Goal: Communication & Community: Share content

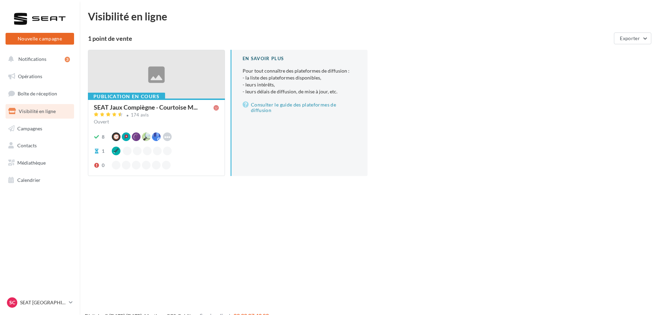
click at [63, 41] on button "Nouvelle campagne" at bounding box center [40, 39] width 69 height 12
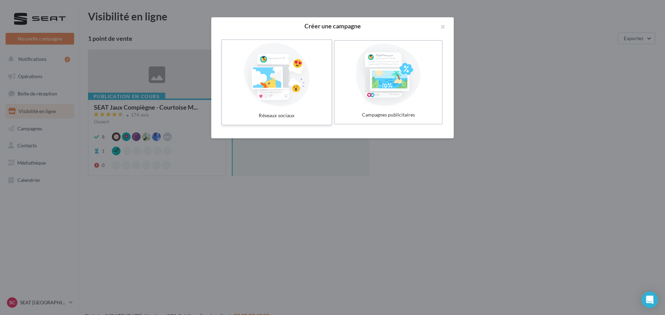
click at [279, 81] on div at bounding box center [277, 75] width 104 height 64
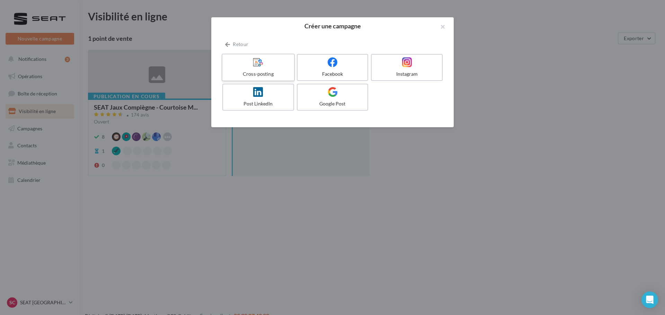
click at [267, 69] on label "Cross-posting" at bounding box center [258, 68] width 73 height 28
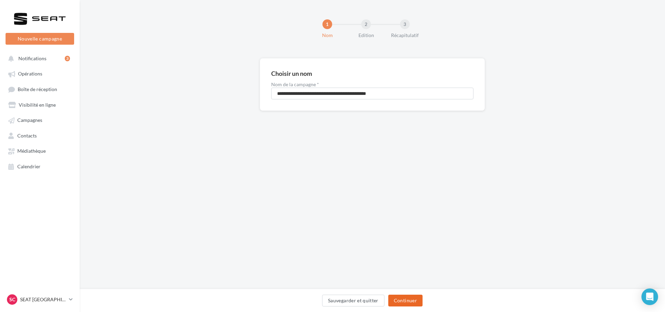
click at [395, 299] on button "Continuer" at bounding box center [405, 301] width 34 height 12
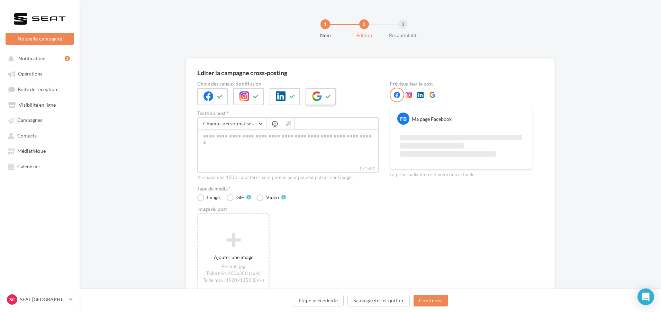
click at [321, 93] on icon at bounding box center [317, 96] width 10 height 10
click at [292, 99] on button at bounding box center [292, 96] width 8 height 10
click at [288, 143] on textarea "0/2200" at bounding box center [287, 147] width 181 height 36
paste textarea "**********"
type textarea "**********"
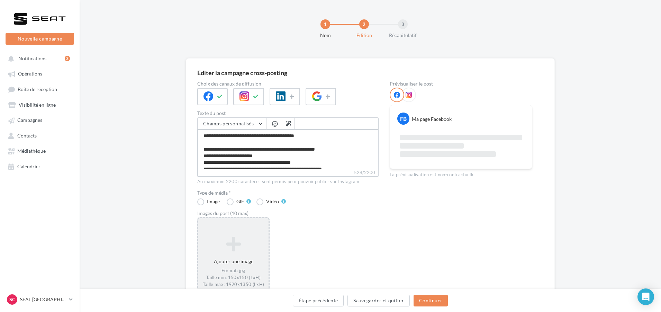
type textarea "**********"
click at [255, 237] on icon at bounding box center [233, 243] width 65 height 17
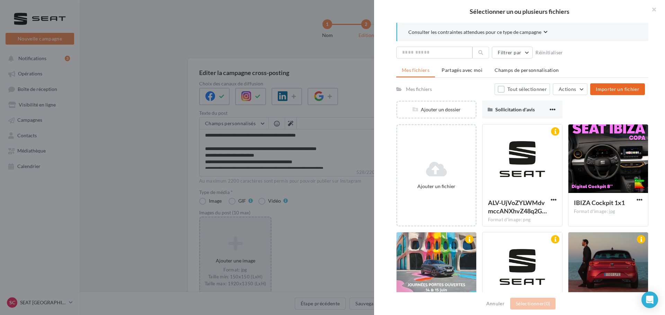
click at [608, 86] on span "Importer un fichier" at bounding box center [618, 89] width 44 height 6
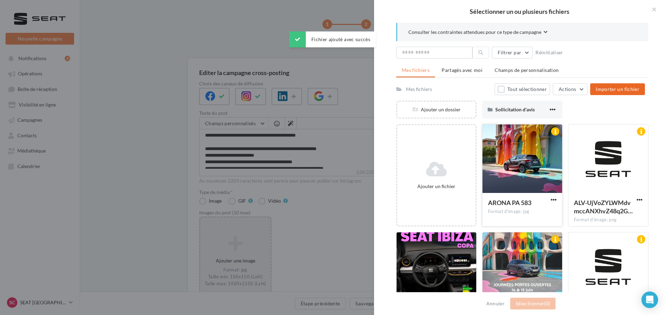
click at [517, 155] on div at bounding box center [522, 159] width 80 height 69
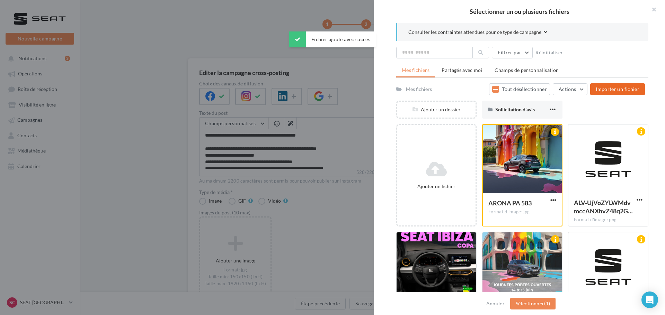
click at [604, 88] on span "Importer un fichier" at bounding box center [618, 89] width 44 height 6
click at [536, 149] on div at bounding box center [522, 159] width 79 height 69
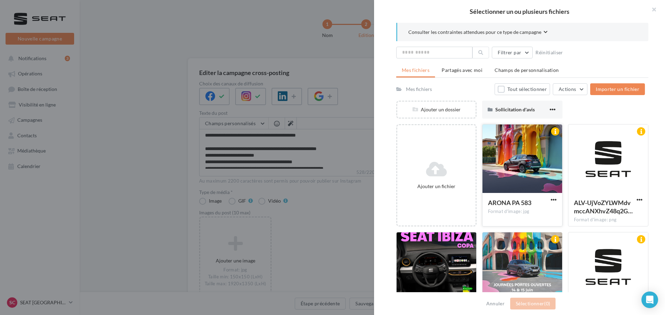
click at [536, 149] on div at bounding box center [522, 159] width 80 height 69
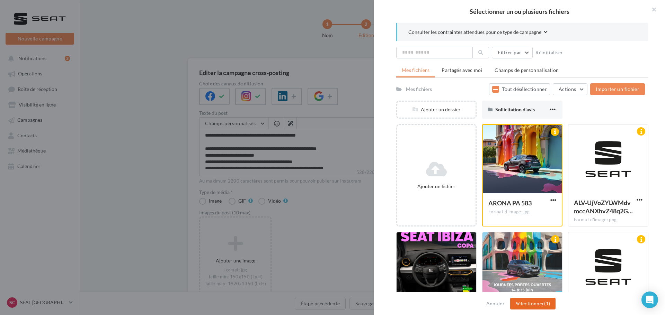
click at [530, 307] on button "Sélectionner (1)" at bounding box center [532, 304] width 45 height 12
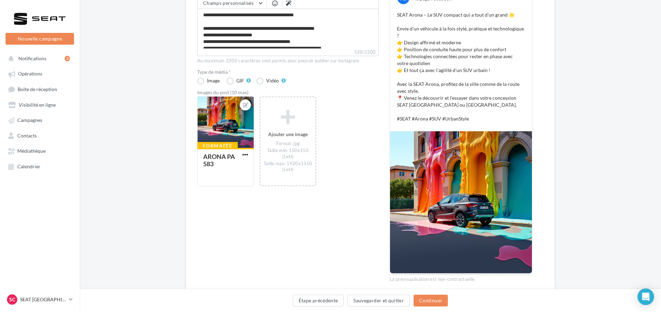
scroll to position [121, 0]
click at [429, 302] on button "Continuer" at bounding box center [431, 301] width 34 height 12
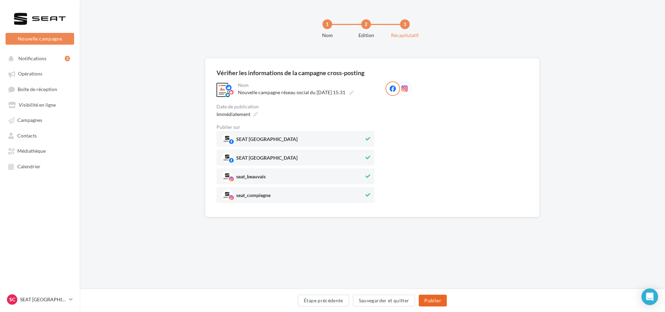
click at [429, 302] on button "Publier" at bounding box center [433, 301] width 28 height 12
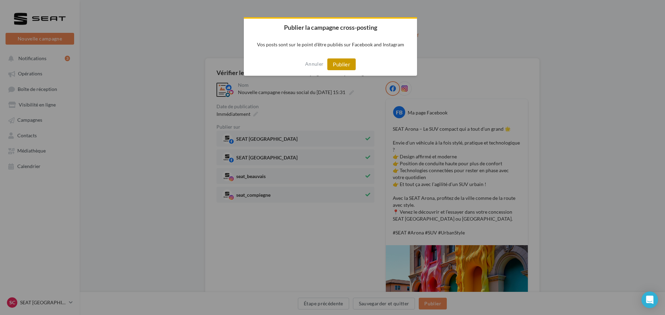
click at [341, 70] on button "Publier" at bounding box center [341, 65] width 28 height 12
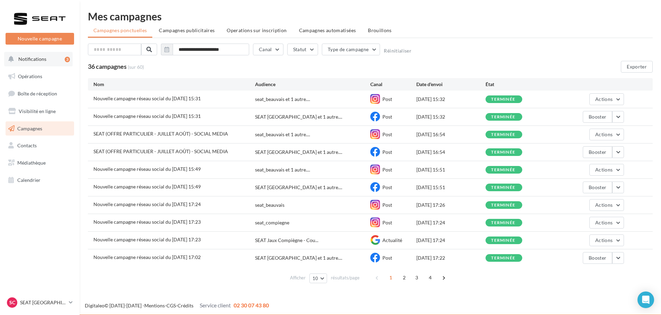
click at [49, 56] on button "Notifications 3" at bounding box center [38, 59] width 69 height 15
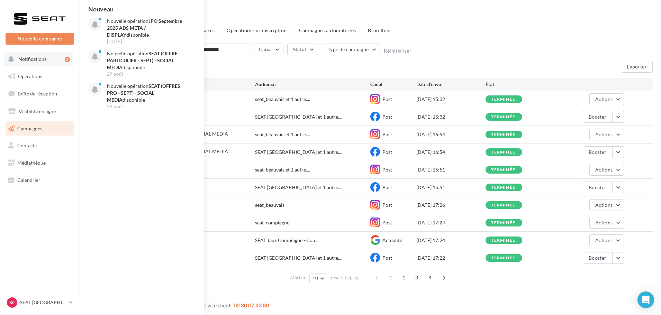
click at [49, 56] on button "Notifications 3 Nouveau Nouvelle opération JPO Septembre 2025 ADS META / DISPLA…" at bounding box center [38, 59] width 69 height 15
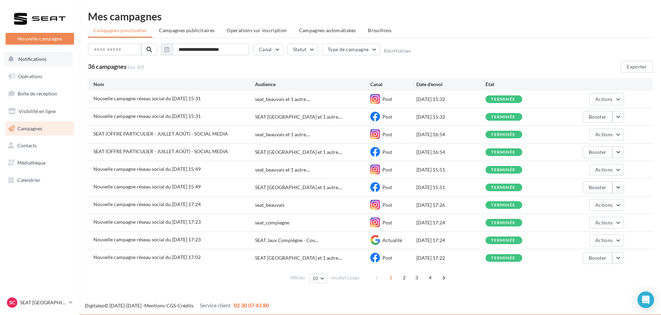
click at [50, 61] on button "Notifications" at bounding box center [38, 59] width 69 height 15
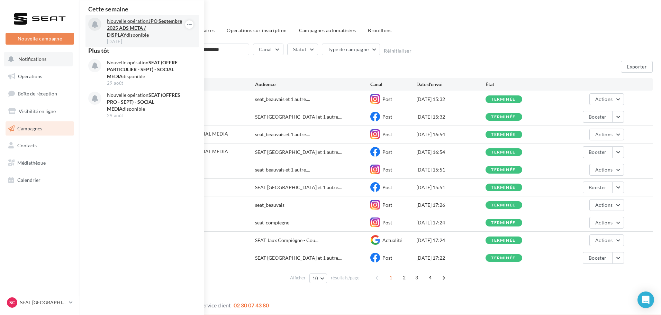
click at [136, 27] on strong "JPO Septembre 2025 ADS META / DISPLAY" at bounding box center [144, 28] width 75 height 20
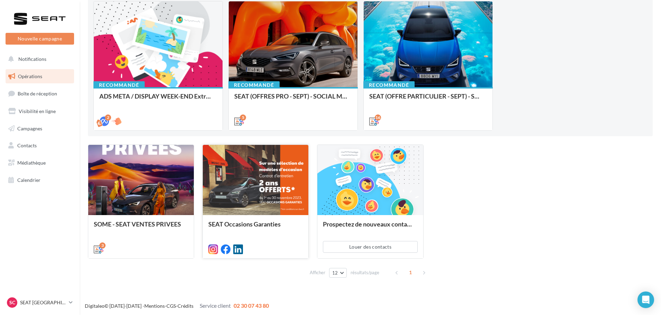
scroll to position [79, 0]
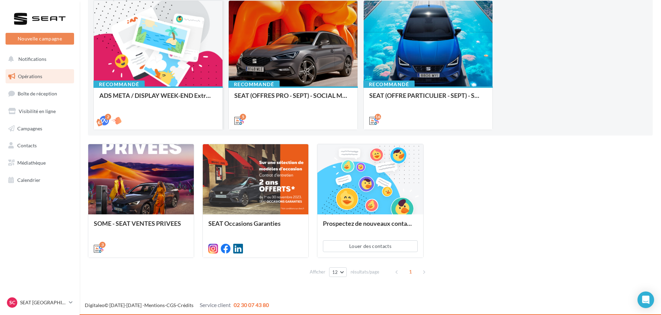
click at [143, 51] on div at bounding box center [158, 44] width 129 height 87
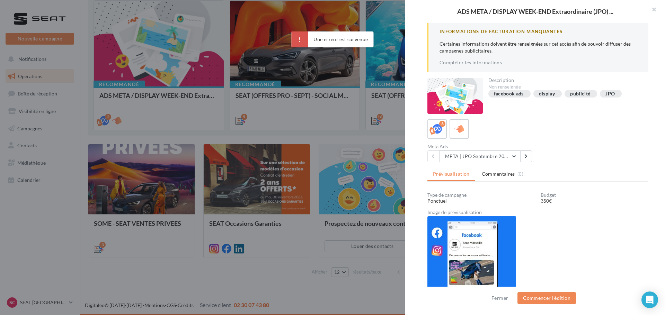
click at [186, 286] on div "ADS META / DISPLAY WEEK-END Extraordinaire (JPO) ... Informations de Facturatio…" at bounding box center [372, 286] width 569 height 0
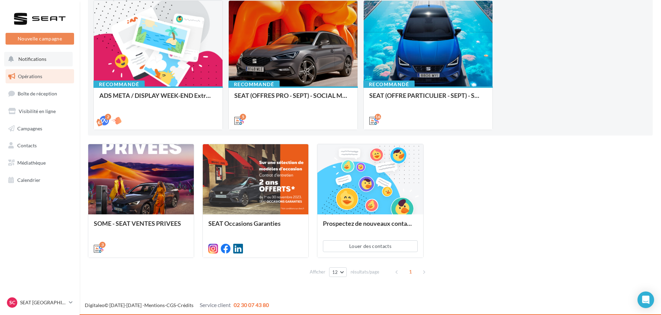
click at [56, 57] on button "Notifications" at bounding box center [38, 59] width 69 height 15
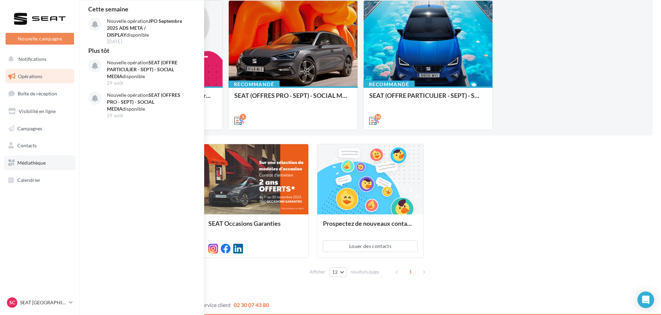
click at [33, 157] on link "Médiathèque" at bounding box center [39, 163] width 71 height 15
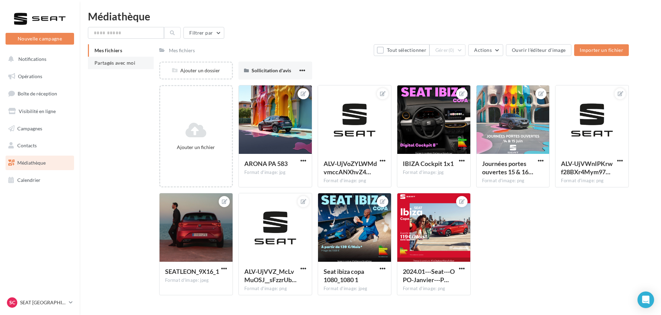
click at [137, 68] on li "Partagés avec moi" at bounding box center [121, 63] width 66 height 12
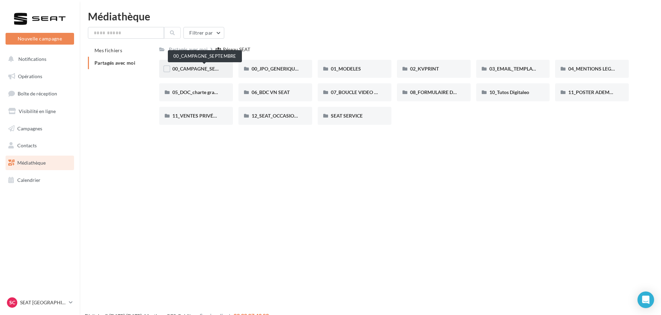
click at [202, 68] on span "00_CAMPAGNE_SEPTEMBRE" at bounding box center [204, 69] width 65 height 6
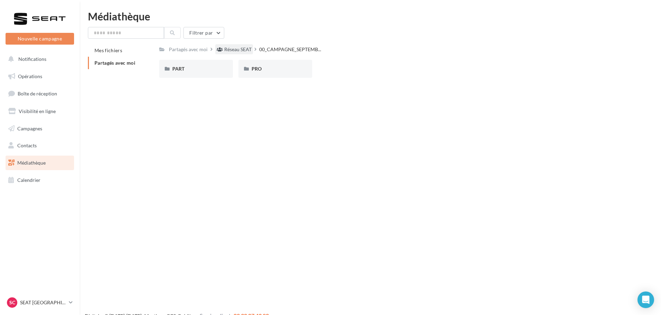
click at [235, 52] on div "Réseau SEAT" at bounding box center [237, 49] width 27 height 7
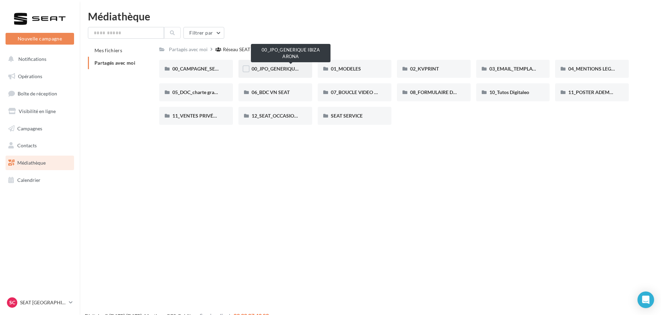
click at [276, 69] on span "00_JPO_GENERIQUE IBIZA ARONA" at bounding box center [291, 69] width 78 height 6
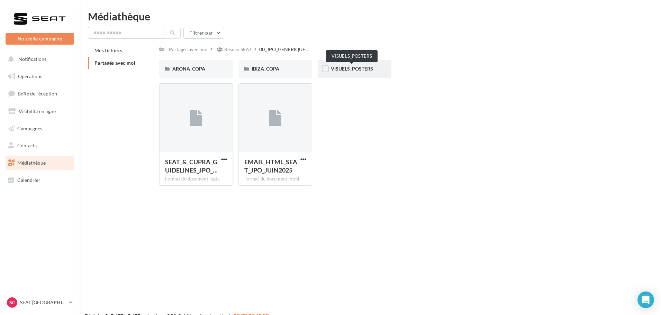
click at [346, 71] on span "VISUELS_POSTERS" at bounding box center [352, 69] width 42 height 6
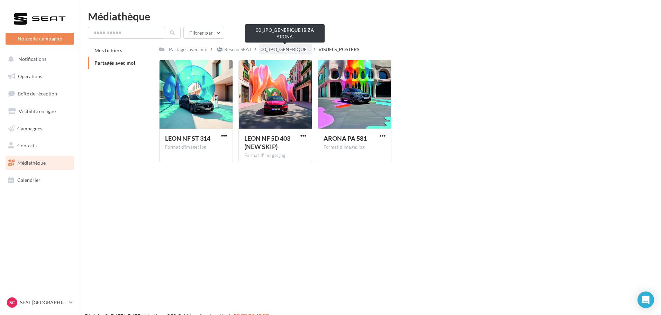
click at [269, 51] on span "00_JPO_GENERIQUE ..." at bounding box center [286, 49] width 50 height 7
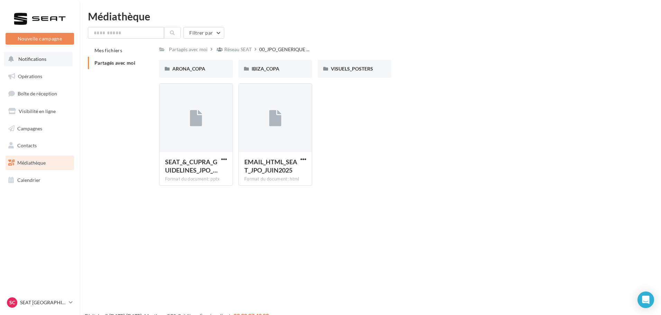
click at [56, 57] on button "Notifications" at bounding box center [38, 59] width 69 height 15
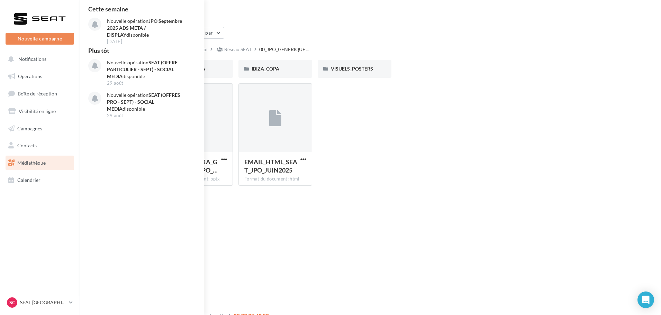
click at [253, 22] on div "Médiathèque Filtrer par Mes fichiers Partagés avec moi Partagés avec moi Réseau…" at bounding box center [371, 101] width 582 height 180
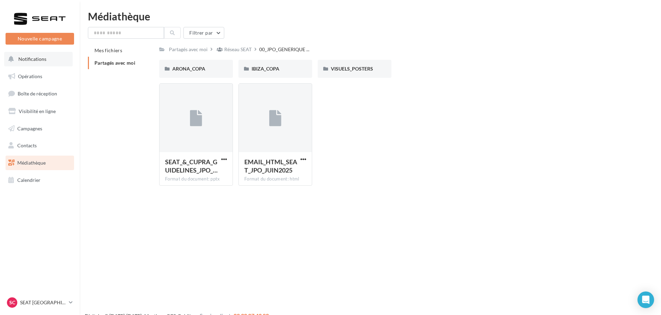
click at [43, 57] on span "Notifications" at bounding box center [32, 59] width 28 height 6
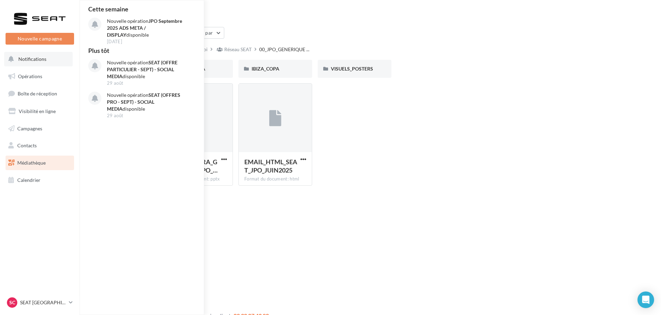
click at [28, 63] on button "Notifications Cette semaine Nouvelle opération JPO Septembre 2025 ADS META / DI…" at bounding box center [38, 59] width 69 height 15
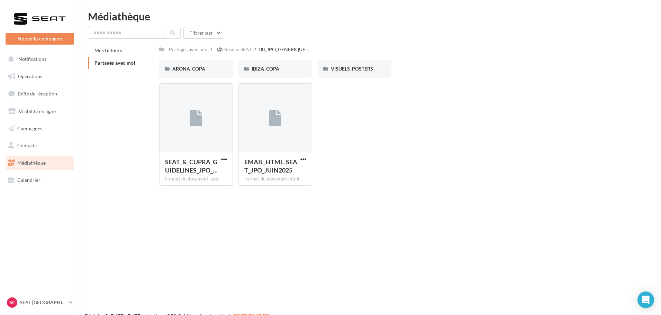
click at [31, 68] on ul "Opérations Boîte de réception Visibilité en ligne Campagnes Contacts Mes cibles…" at bounding box center [40, 128] width 74 height 124
click at [19, 56] on span "Notifications" at bounding box center [32, 59] width 28 height 6
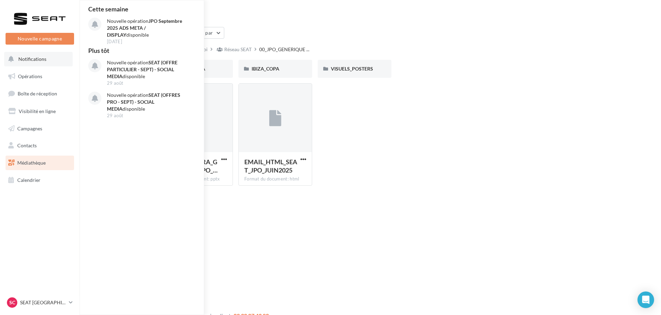
click at [19, 56] on span "Notifications" at bounding box center [32, 59] width 28 height 6
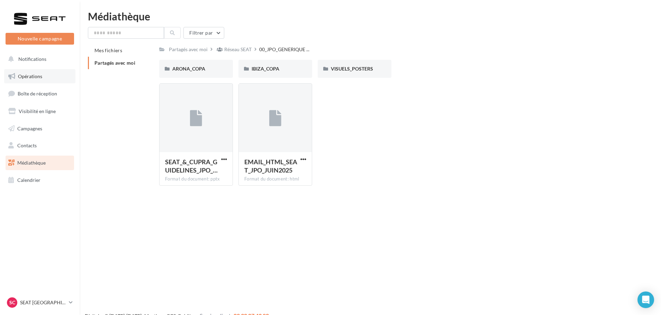
click at [46, 69] on link "Opérations" at bounding box center [39, 76] width 71 height 15
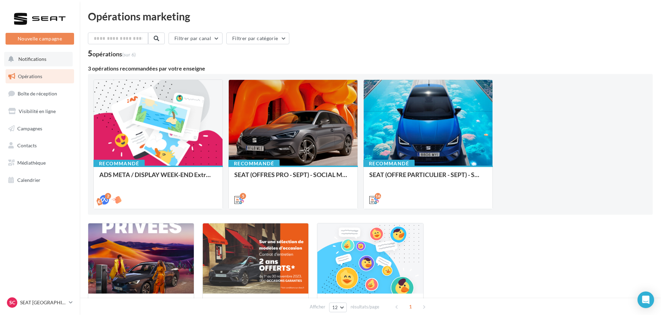
click at [53, 64] on button "Notifications" at bounding box center [38, 59] width 69 height 15
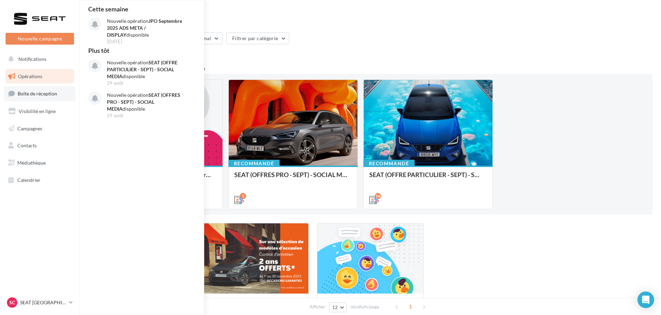
click at [39, 92] on span "Boîte de réception" at bounding box center [37, 94] width 39 height 6
